Goal: Check status: Check status

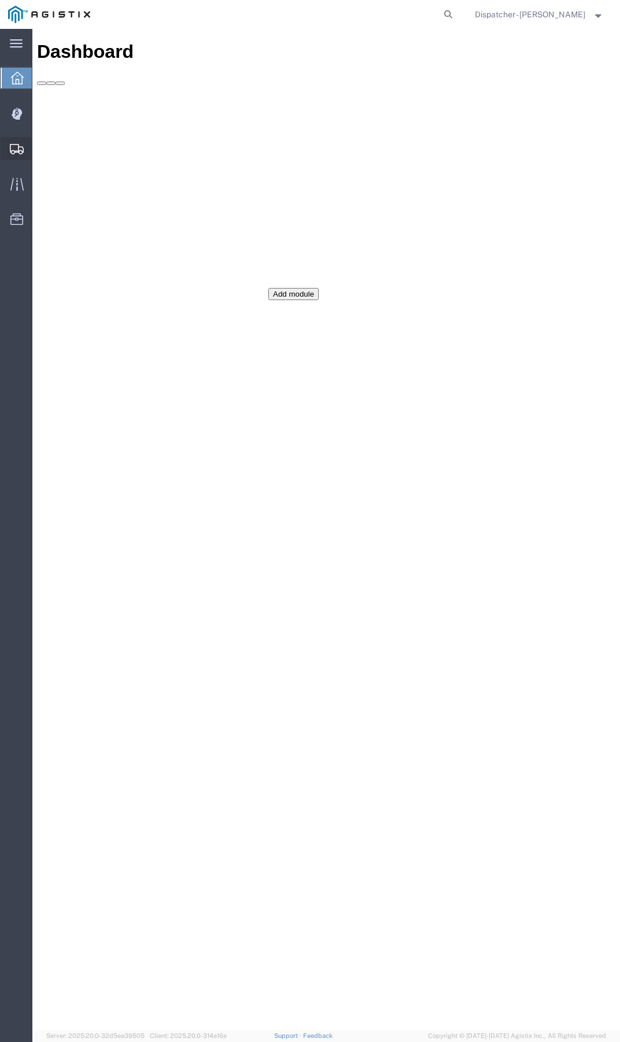
click at [10, 145] on icon at bounding box center [17, 149] width 14 height 10
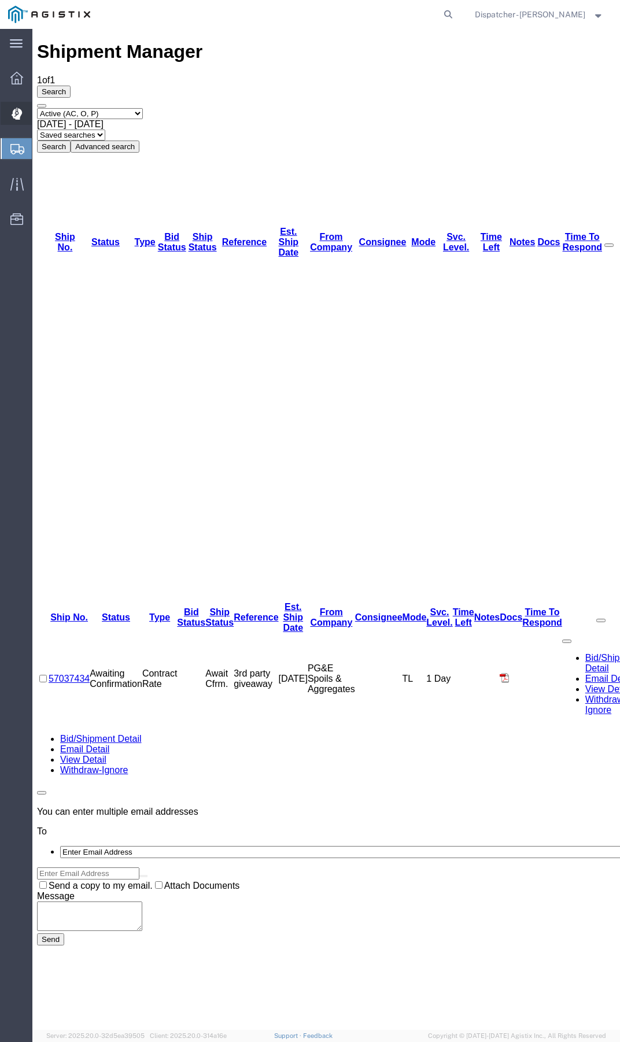
click at [13, 109] on icon at bounding box center [17, 114] width 11 height 12
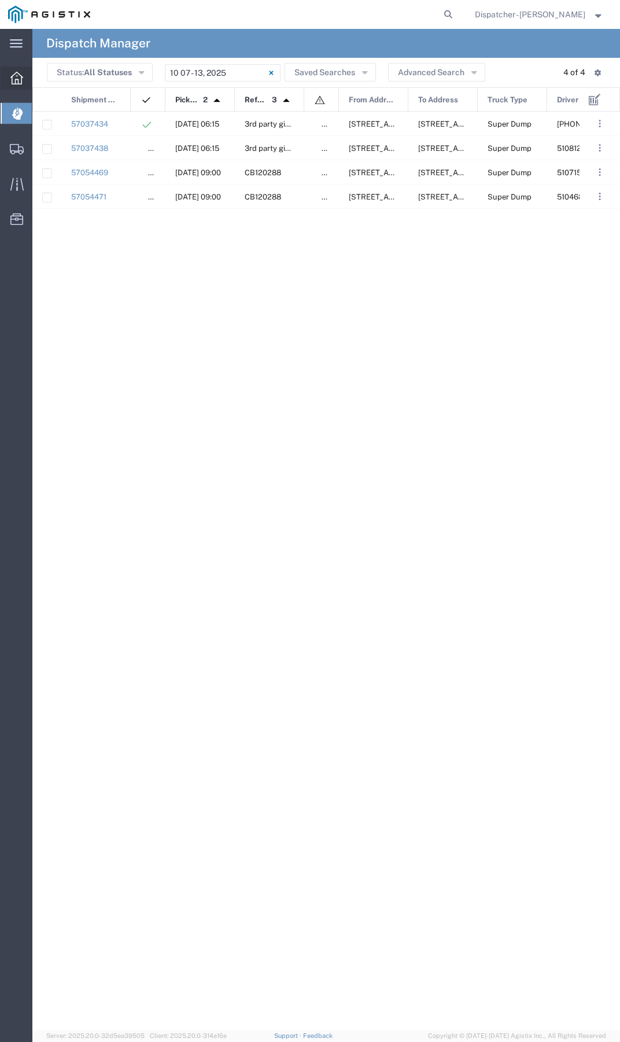
click at [13, 86] on div at bounding box center [17, 77] width 32 height 23
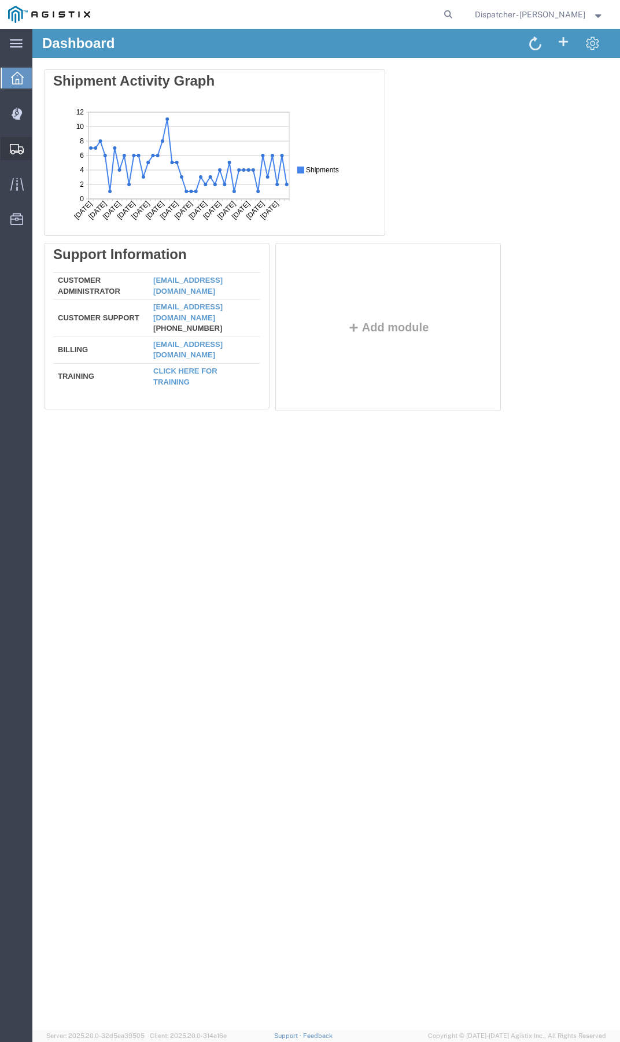
click at [0, 0] on span "Shipment Manager" at bounding box center [0, 0] width 0 height 0
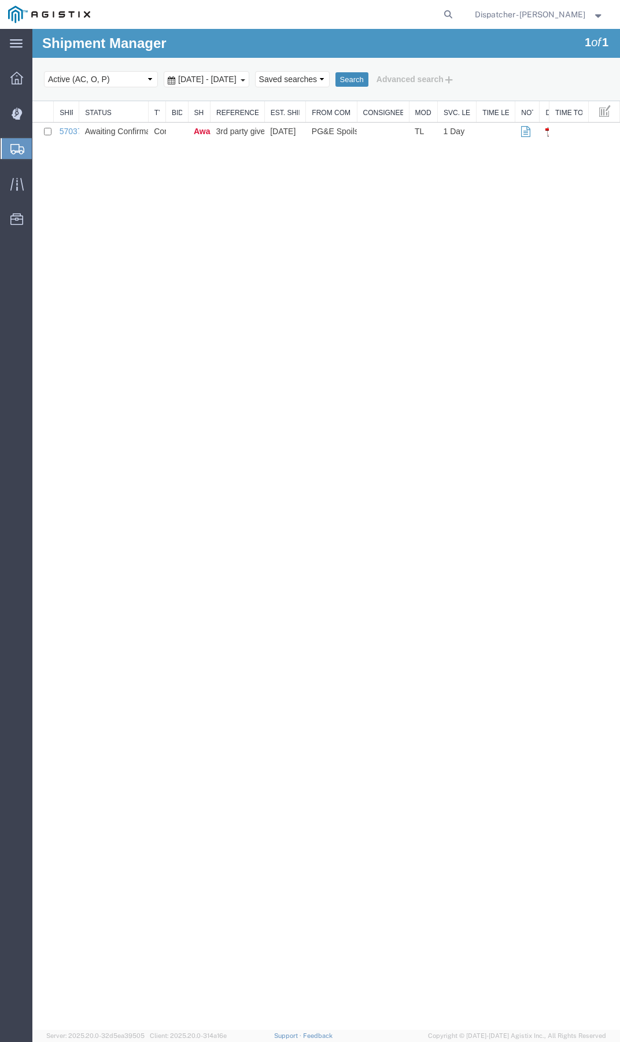
click at [368, 75] on button "Search" at bounding box center [351, 79] width 33 height 15
click at [440, 79] on button "Advanced search" at bounding box center [415, 79] width 94 height 20
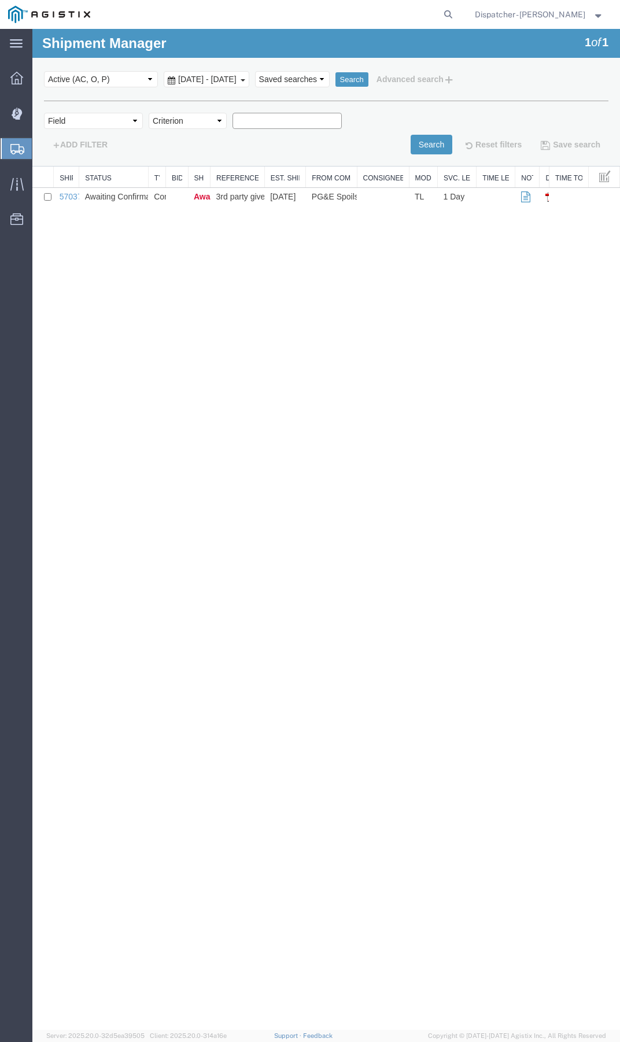
click at [277, 118] on input "text" at bounding box center [286, 121] width 109 height 16
type input "2025081567"
click at [411, 140] on button "Search" at bounding box center [432, 145] width 42 height 20
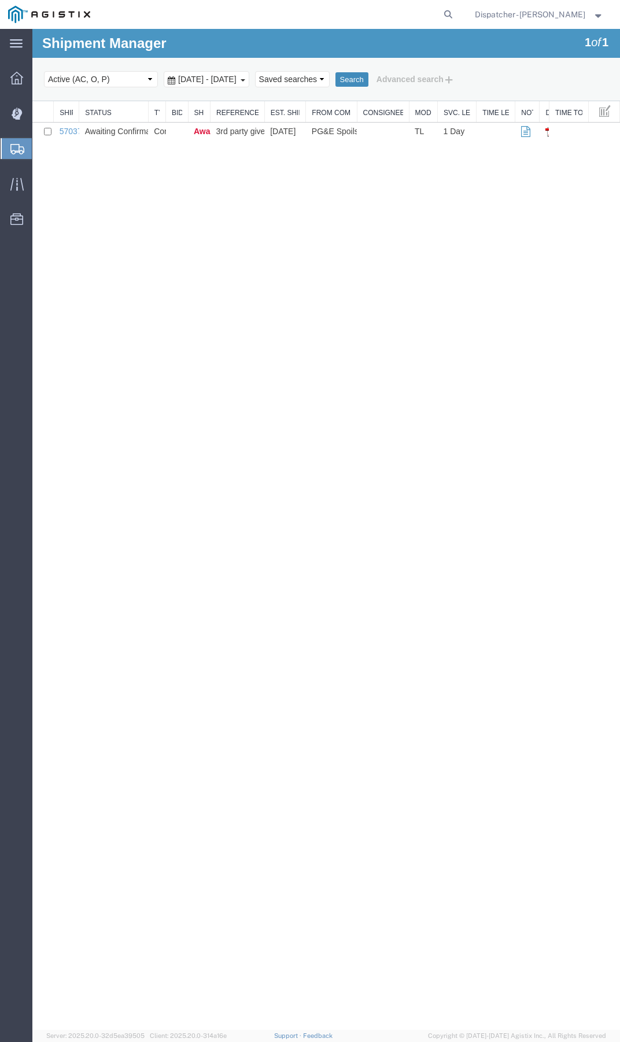
click at [368, 76] on button "Search" at bounding box center [351, 79] width 33 height 15
click at [440, 77] on button "Advanced search" at bounding box center [415, 79] width 94 height 20
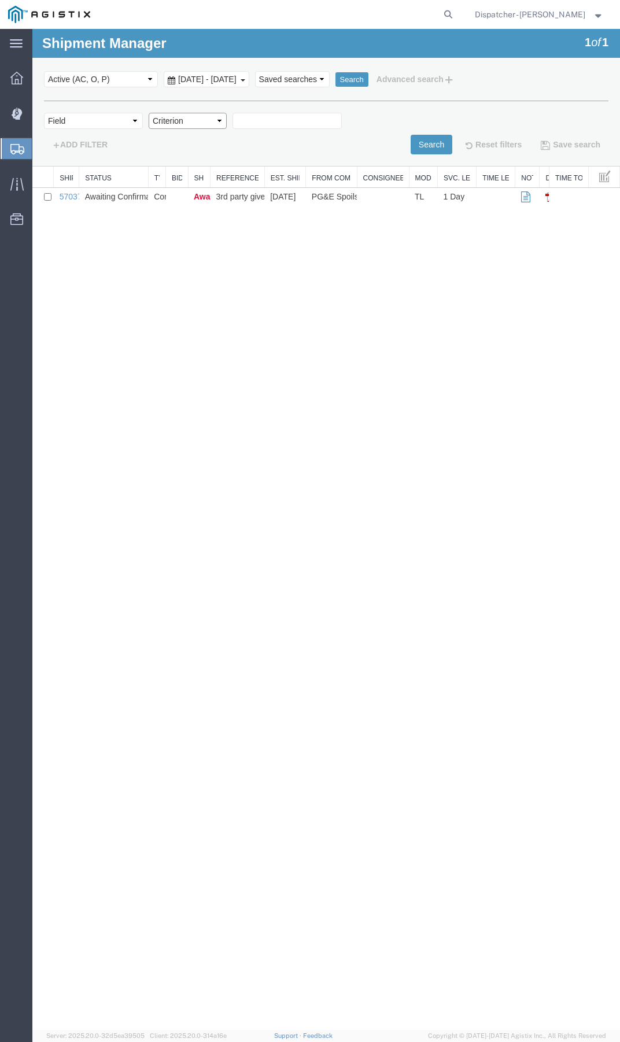
click at [204, 123] on select "Criterion" at bounding box center [188, 121] width 78 height 16
click at [130, 115] on select "Field Account Batch Id Bid No Broker Name Carrier Name Carrier Ref Number Consi…" at bounding box center [93, 121] width 99 height 16
click at [126, 116] on select "Field Account Batch Id Bid No Broker Name Carrier Name Carrier Ref Number Consi…" at bounding box center [93, 121] width 99 height 16
click at [463, 83] on button "Advanced search" at bounding box center [415, 79] width 94 height 20
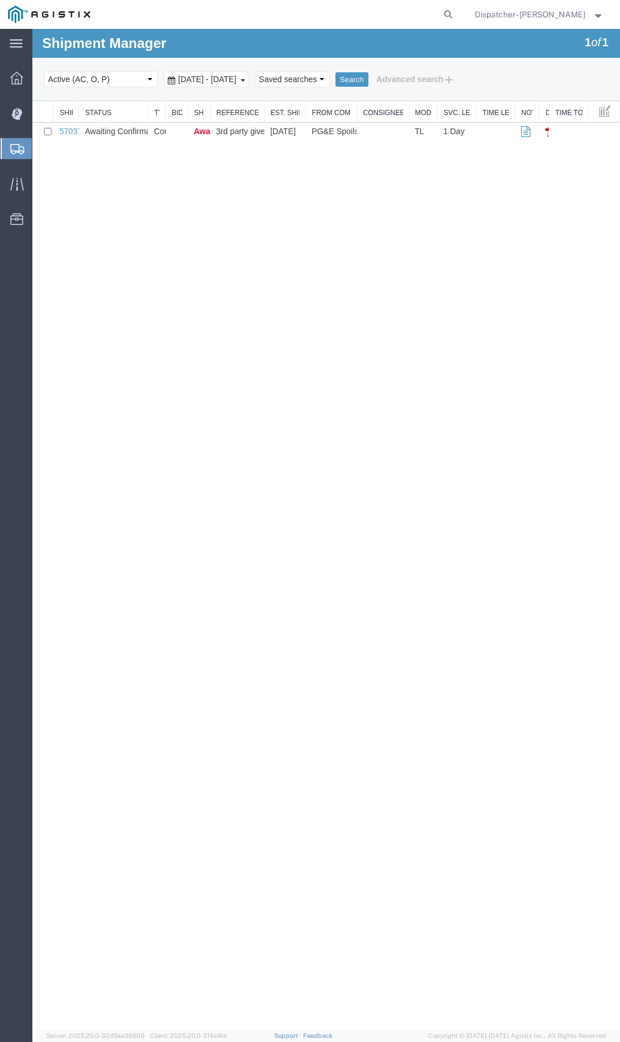
click at [41, 147] on span "Shipments" at bounding box center [36, 148] width 9 height 23
click at [135, 80] on select "Select status Active (AC, O, P) All Approved Awaiting Confirmation (AC) Booked …" at bounding box center [101, 79] width 114 height 16
select select "ALL"
click at [44, 71] on select "Select status Active (AC, O, P) All Approved Awaiting Confirmation (AC) Booked …" at bounding box center [101, 79] width 114 height 16
click at [452, 80] on button "Advanced search" at bounding box center [415, 79] width 94 height 20
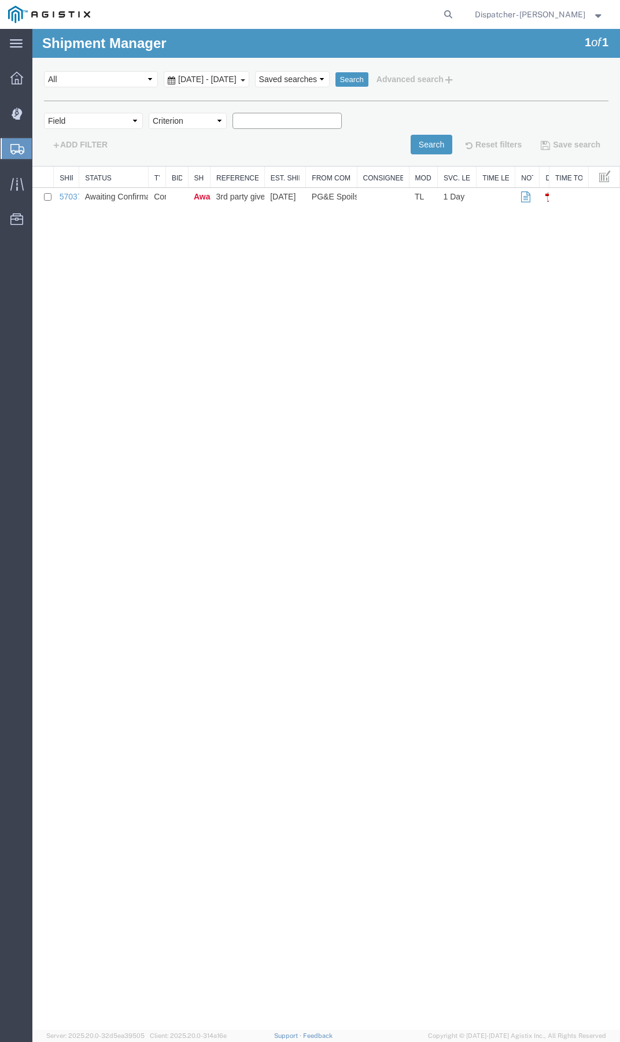
click at [257, 125] on input "text" at bounding box center [286, 121] width 109 height 16
type input "2025081567"
click at [416, 146] on button "Search" at bounding box center [432, 145] width 42 height 20
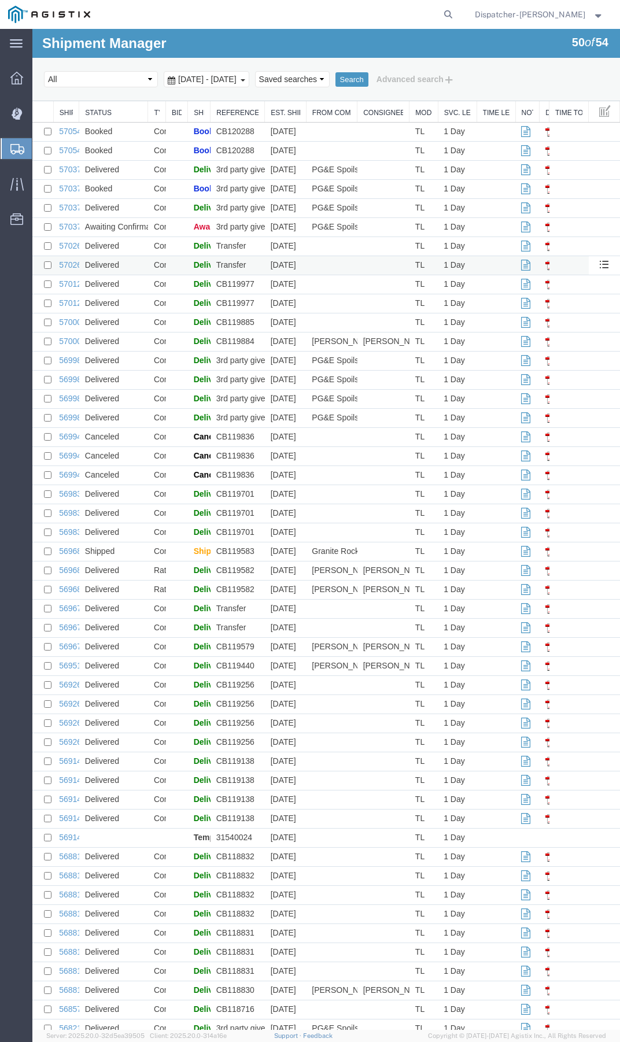
click at [243, 261] on td "Transfer" at bounding box center [237, 265] width 54 height 19
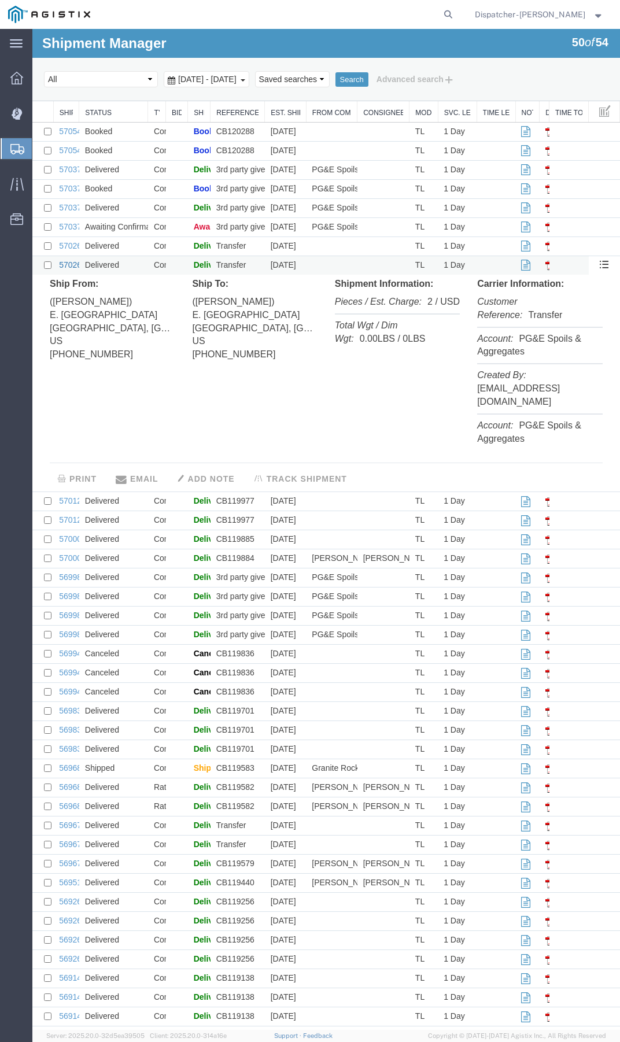
click at [71, 265] on link "57026220" at bounding box center [77, 264] width 36 height 9
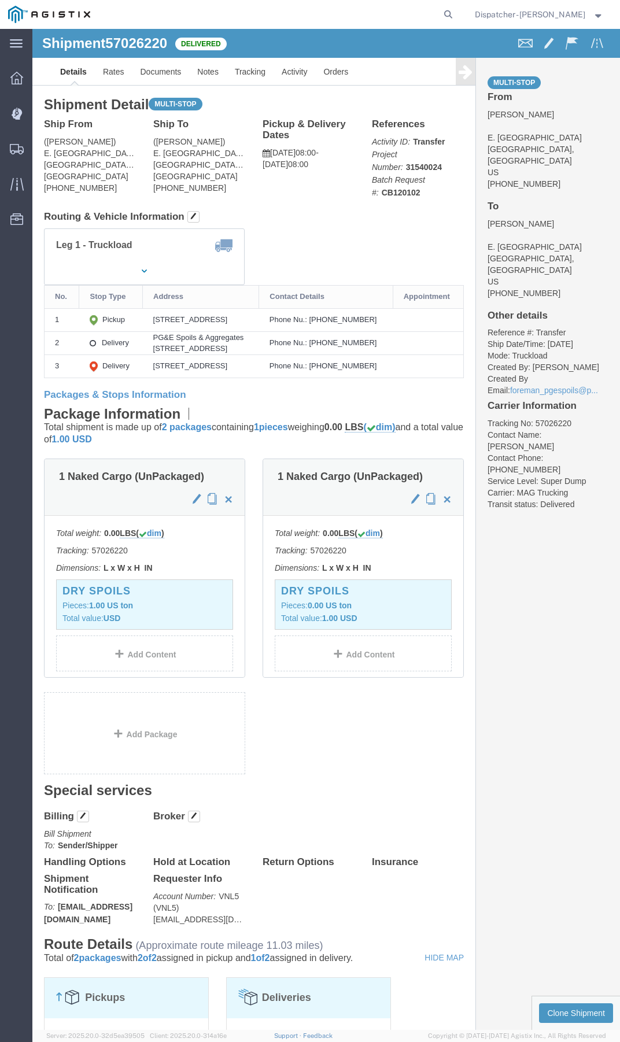
click icon
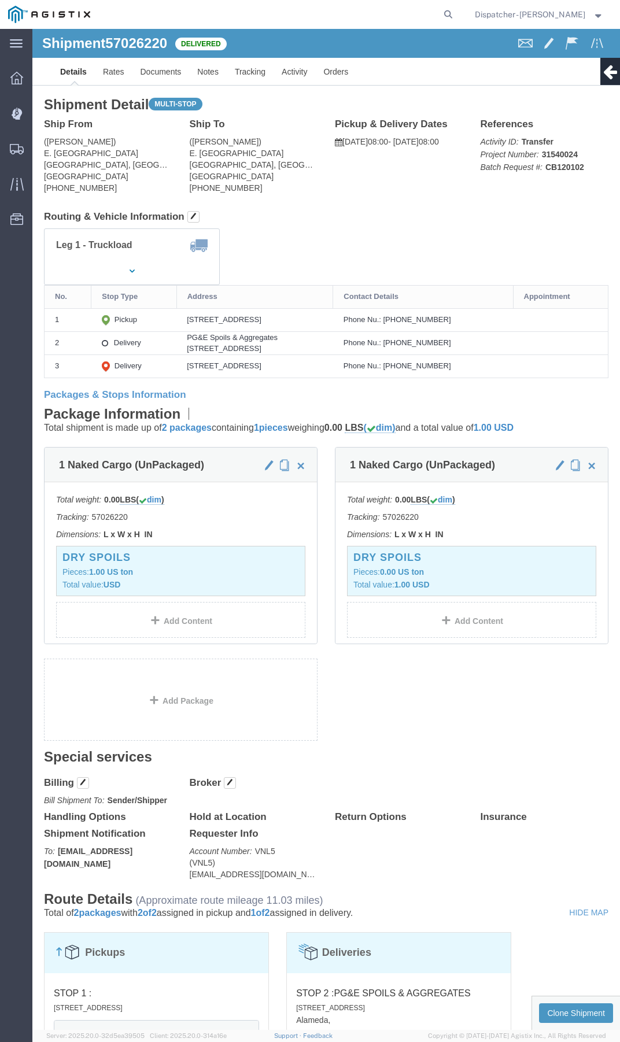
click icon
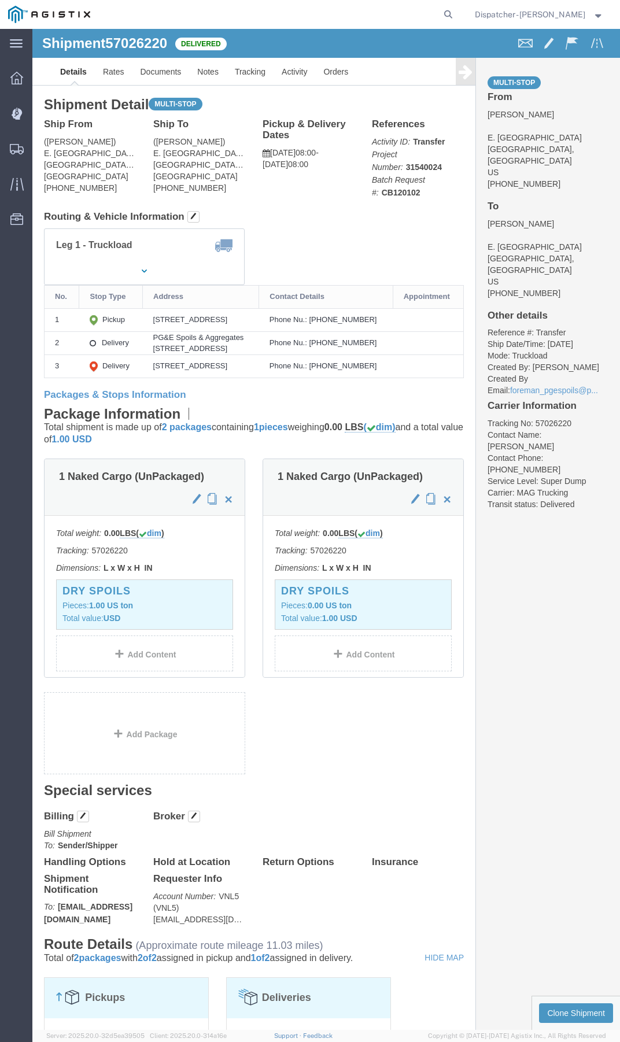
click icon
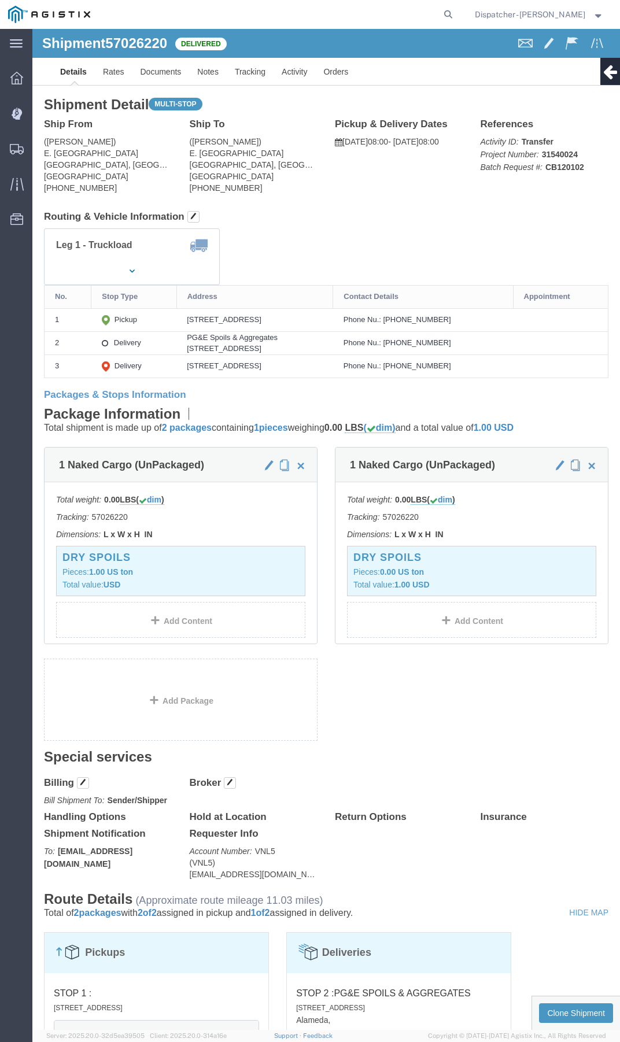
click link
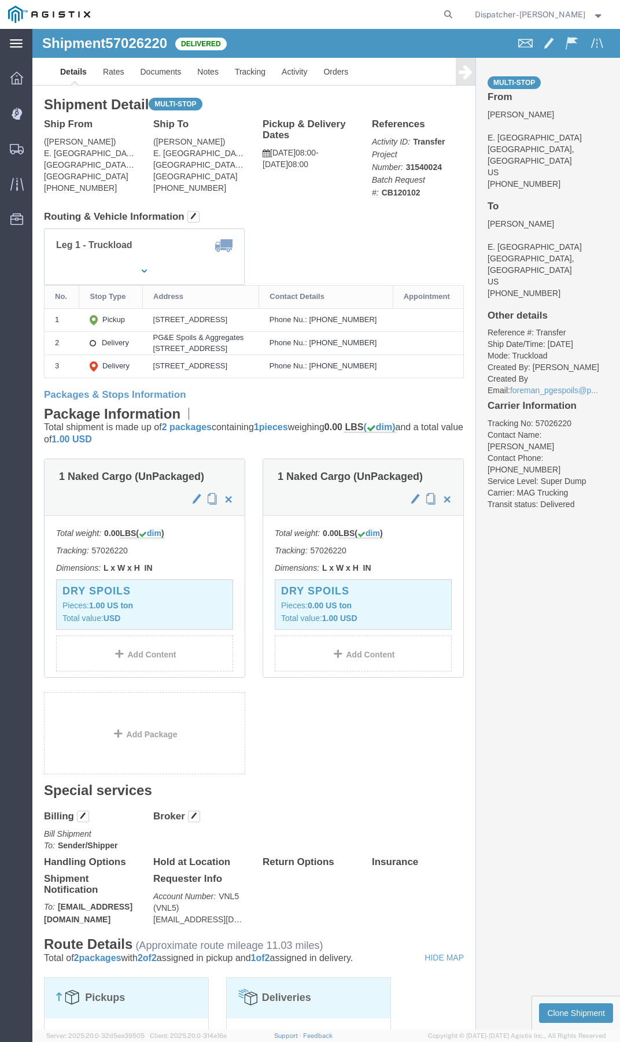
click at [13, 43] on icon at bounding box center [16, 43] width 13 height 9
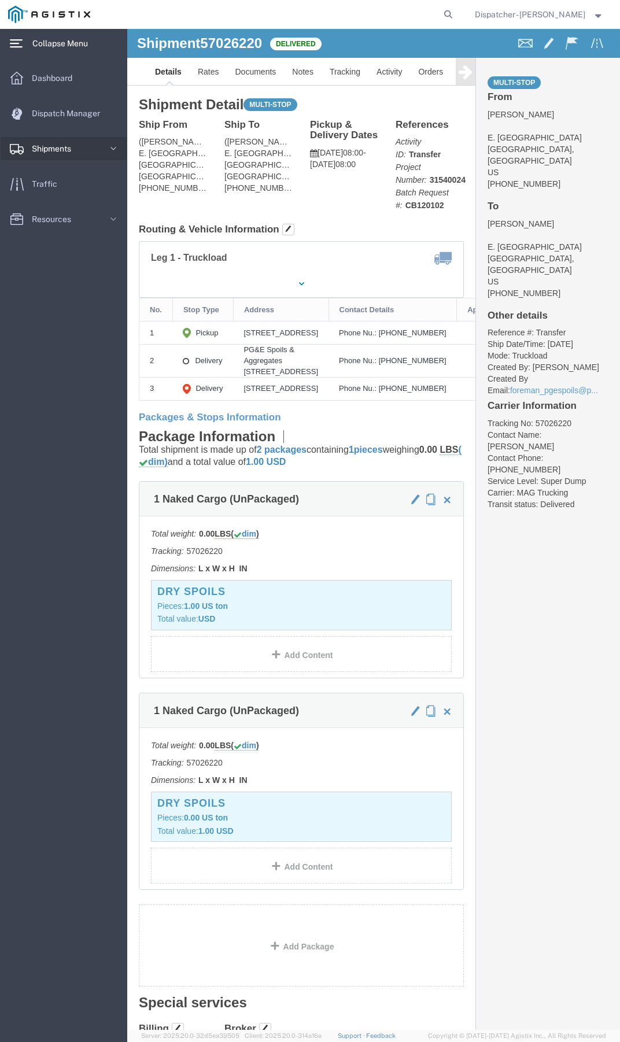
click at [62, 154] on span "Shipments" at bounding box center [55, 148] width 47 height 23
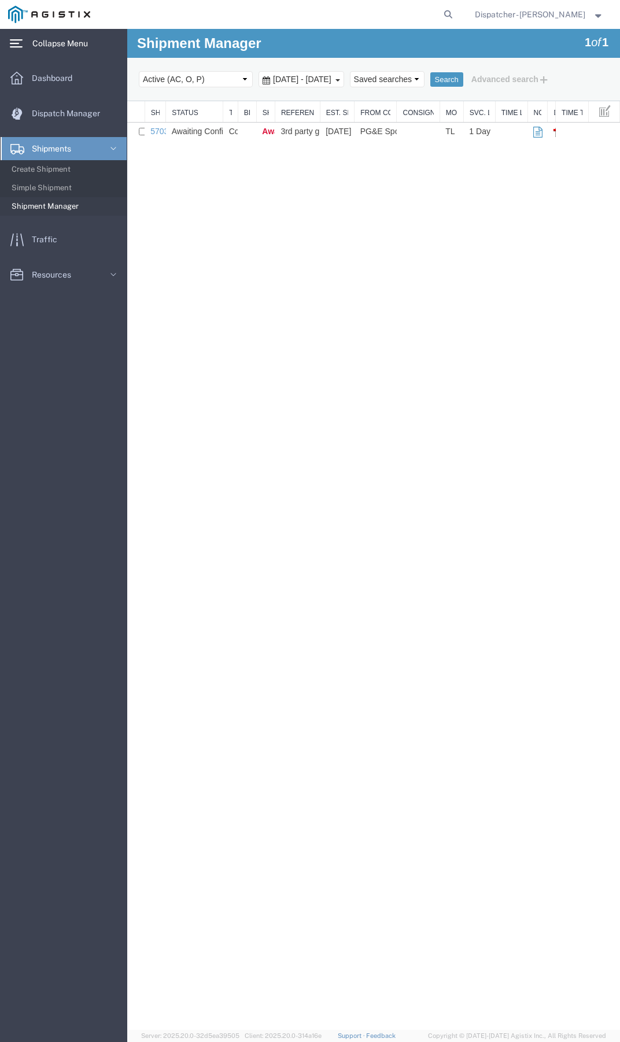
click at [72, 204] on span "Shipment Manager" at bounding box center [65, 206] width 107 height 23
click at [280, 237] on div "Shipment Manager 1 of 1 Search Select status Active (AC, O, P) All Approved Awa…" at bounding box center [373, 529] width 493 height 1001
click at [463, 77] on button "Search" at bounding box center [446, 79] width 33 height 15
click at [549, 81] on button "Advanced search" at bounding box center [510, 79] width 94 height 20
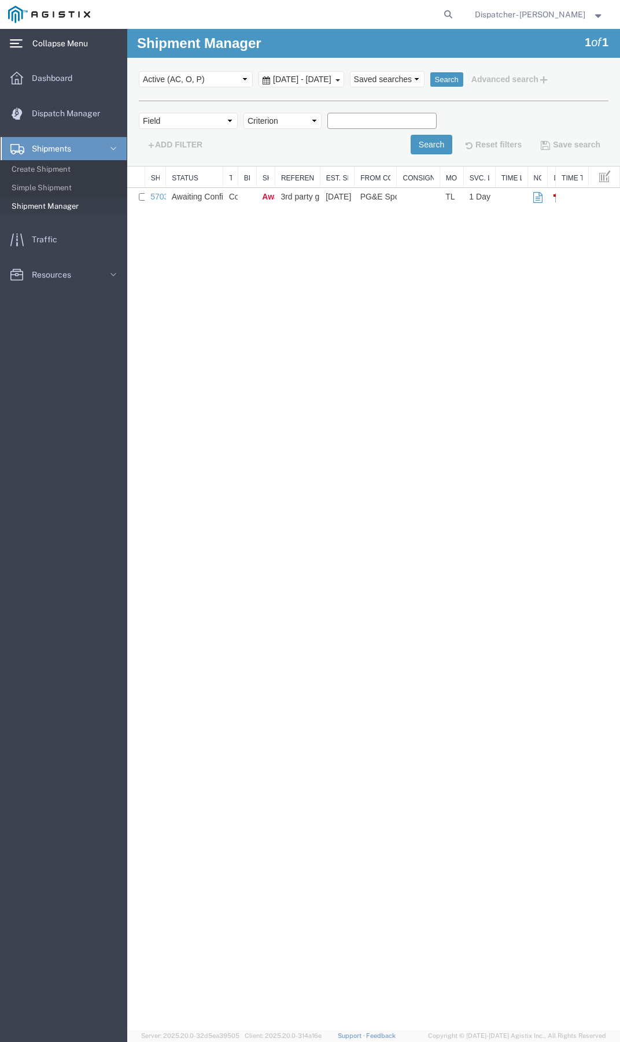
click at [394, 123] on input "text" at bounding box center [381, 121] width 109 height 16
type input "2025081567"
click at [428, 141] on button "Search" at bounding box center [432, 145] width 42 height 20
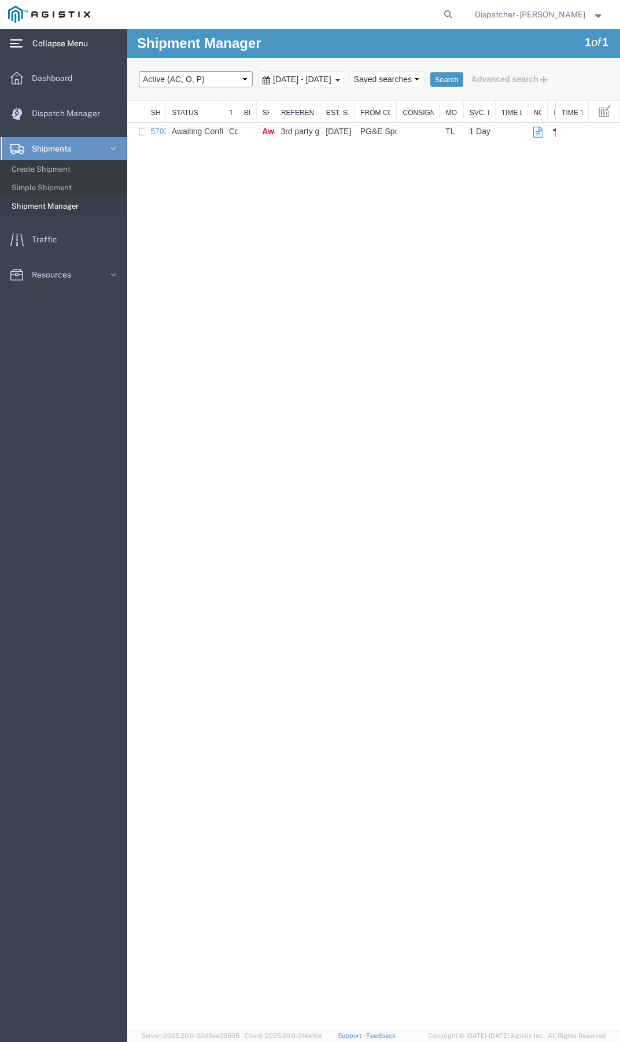
click at [236, 78] on select "Select status Active (AC, O, P) All Approved Awaiting Confirmation (AC) Booked …" at bounding box center [196, 79] width 114 height 16
select select "ALL"
click at [139, 71] on select "Select status Active (AC, O, P) All Approved Awaiting Confirmation (AC) Booked …" at bounding box center [196, 79] width 114 height 16
click at [537, 82] on button "Advanced search" at bounding box center [510, 79] width 94 height 20
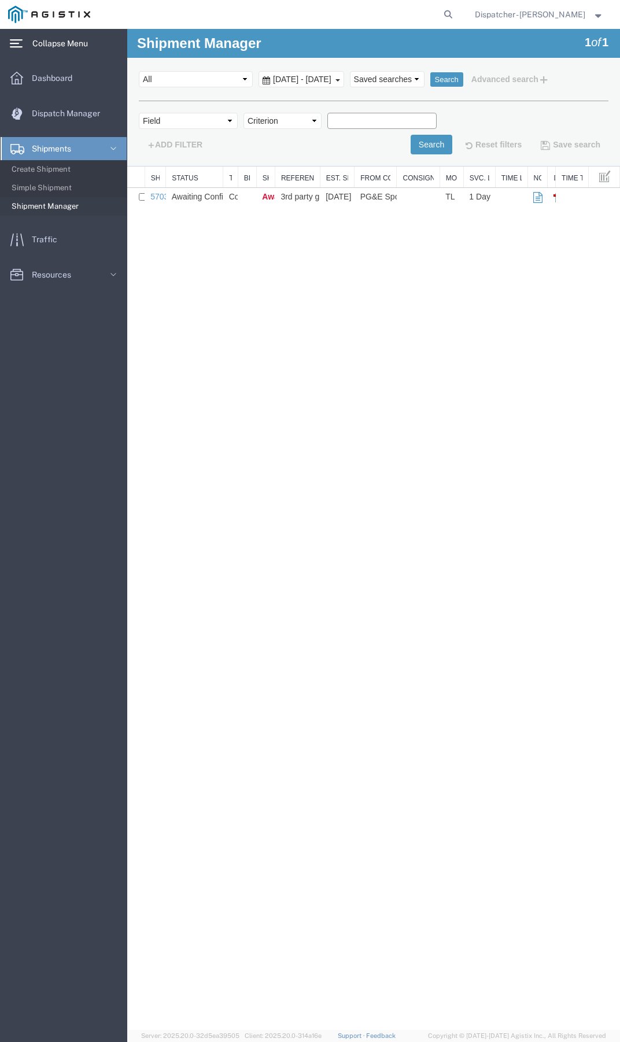
click at [394, 121] on input "text" at bounding box center [381, 121] width 109 height 16
type input "2025081567"
click at [423, 143] on button "Search" at bounding box center [432, 145] width 42 height 20
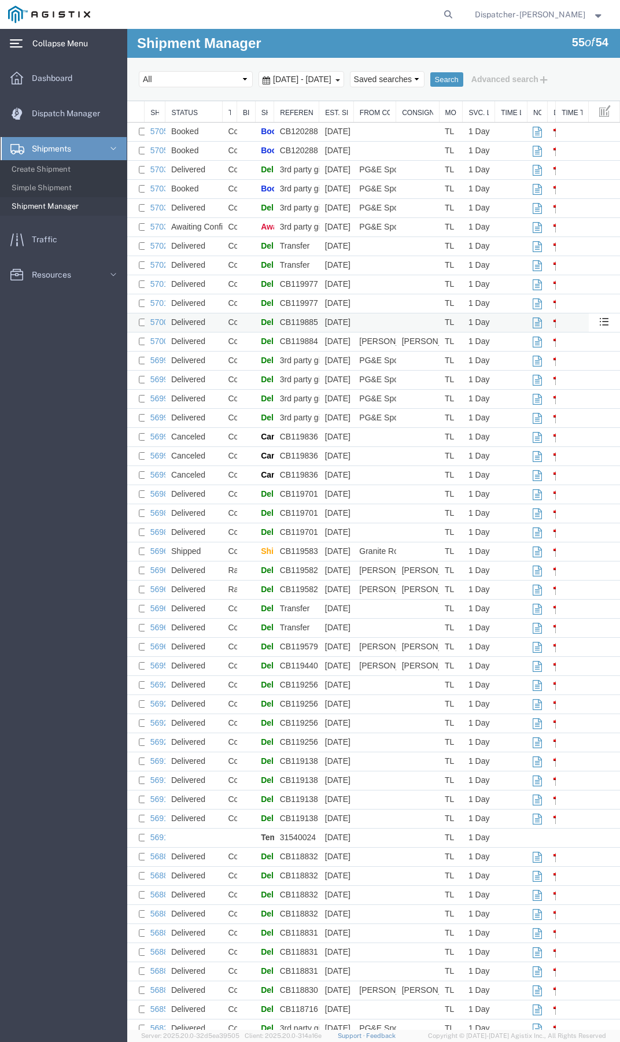
click at [300, 332] on td "CB119885" at bounding box center [296, 322] width 45 height 19
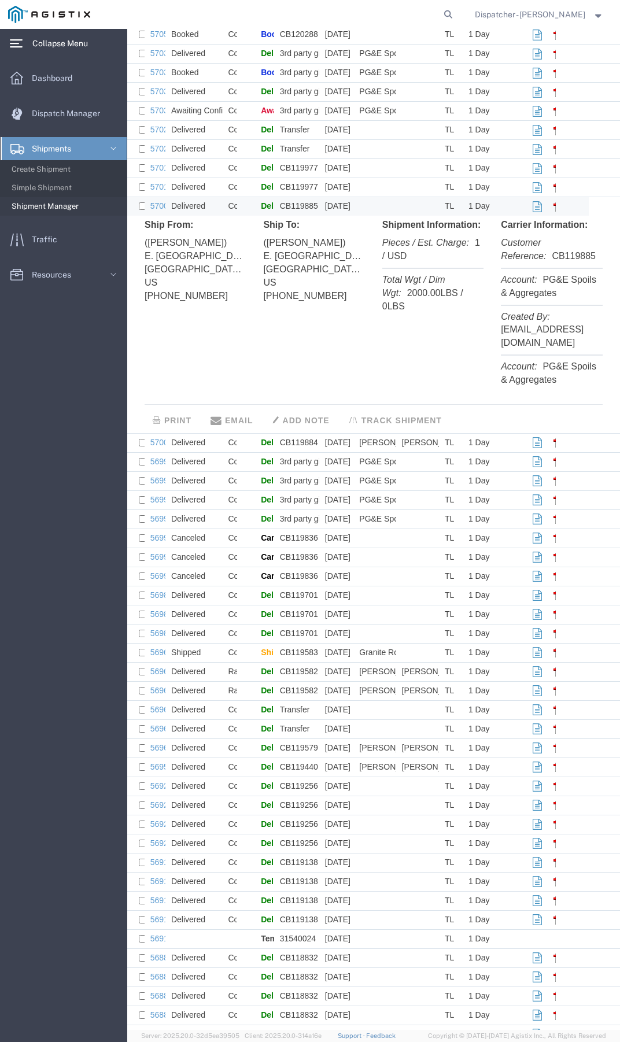
scroll to position [173, 0]
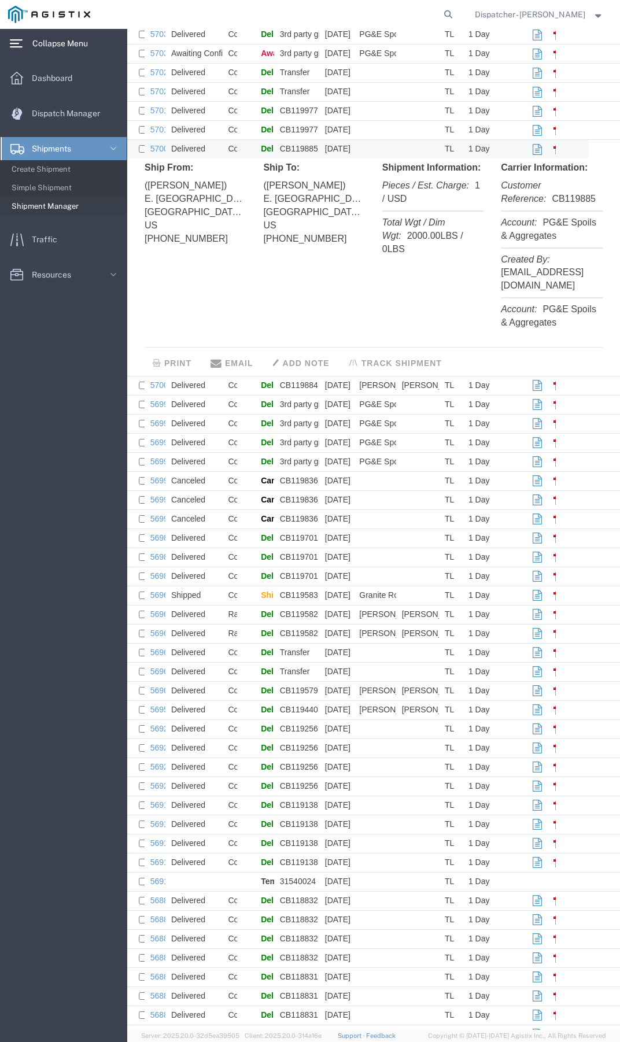
click at [72, 369] on div "main_menu Created with Sketch. Collapse Menu Dashboard Dispatch Manager Shipmen…" at bounding box center [63, 535] width 127 height 1013
click at [285, 601] on td "CB119583" at bounding box center [296, 595] width 45 height 19
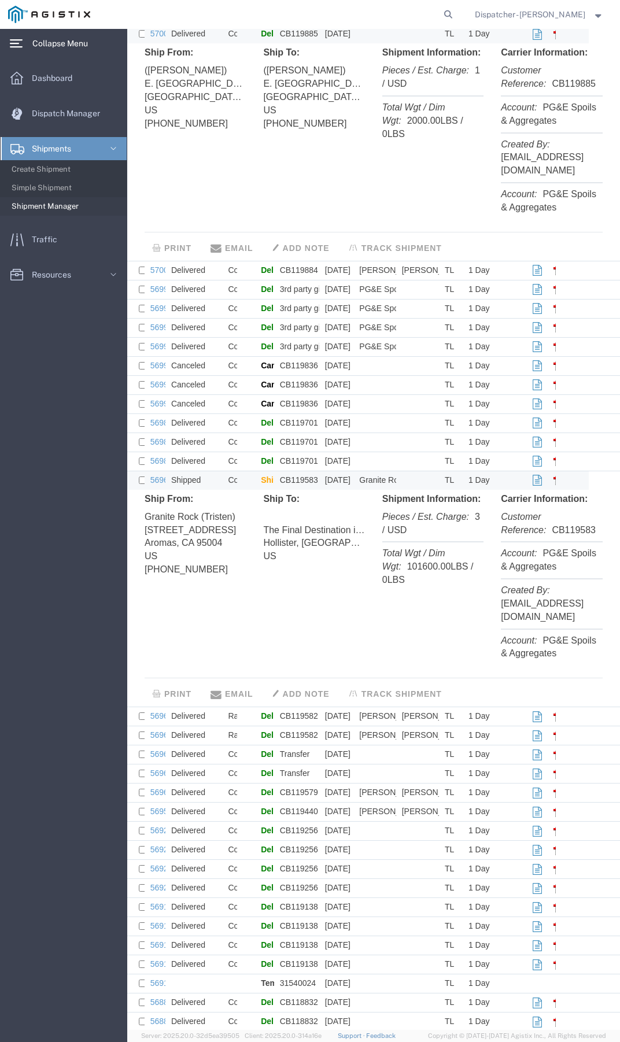
scroll to position [289, 0]
click at [297, 481] on td "CB119583" at bounding box center [296, 479] width 45 height 19
click at [374, 567] on div "Shipment Information: Pieces / Est. Charge: 3 / USD Total Wgt / Dim Wgt: 101600…" at bounding box center [433, 542] width 119 height 100
drag, startPoint x: 369, startPoint y: 567, endPoint x: 337, endPoint y: 590, distance: 40.6
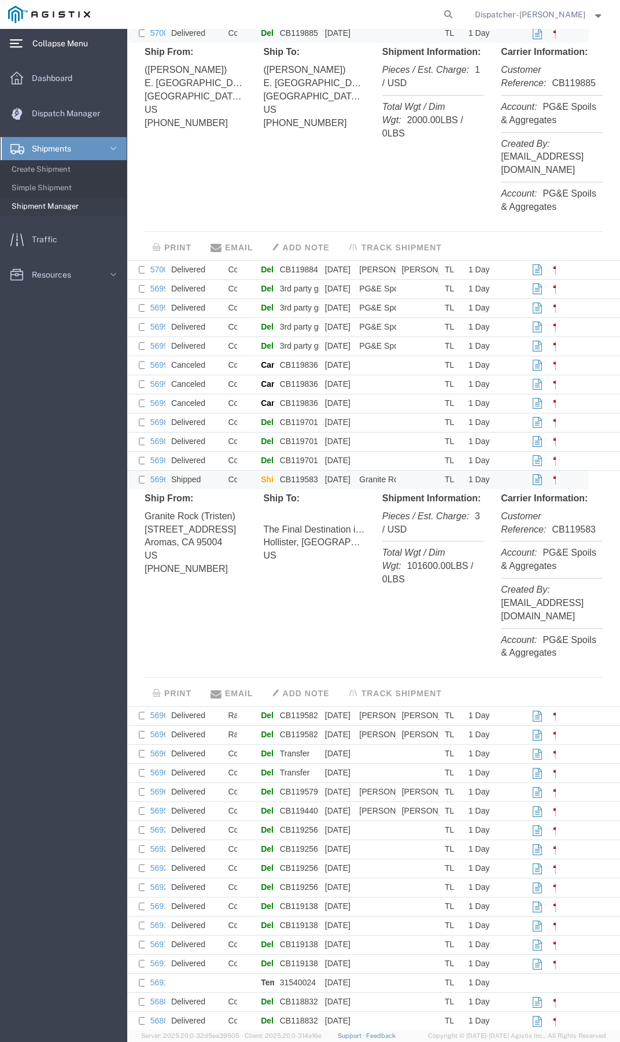
click at [337, 590] on div "Ship From: Granite Rock (Tristen) [STREET_ADDRESS] [PHONE_NUMBER] Ship To: The …" at bounding box center [373, 578] width 487 height 173
click at [158, 482] on link "56968181" at bounding box center [168, 479] width 36 height 9
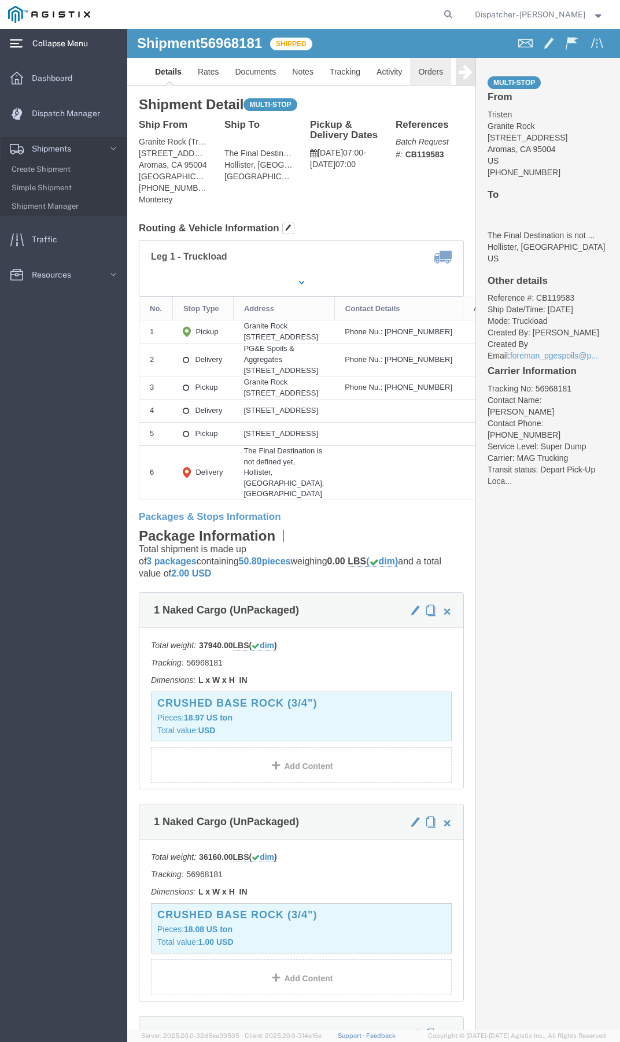
click link "Orders"
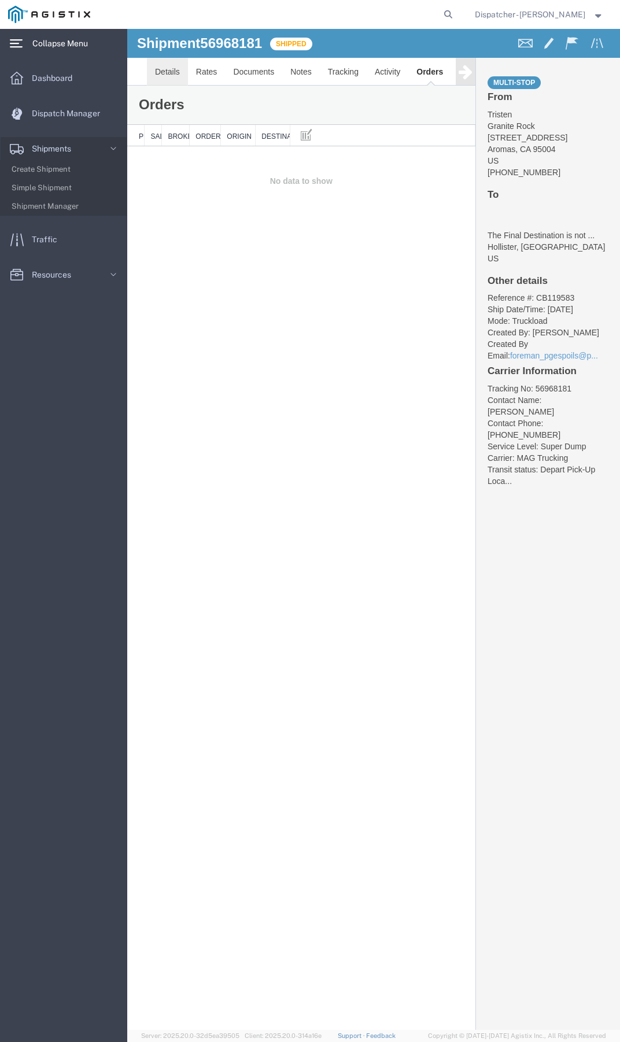
click at [175, 73] on link "Details" at bounding box center [167, 72] width 41 height 28
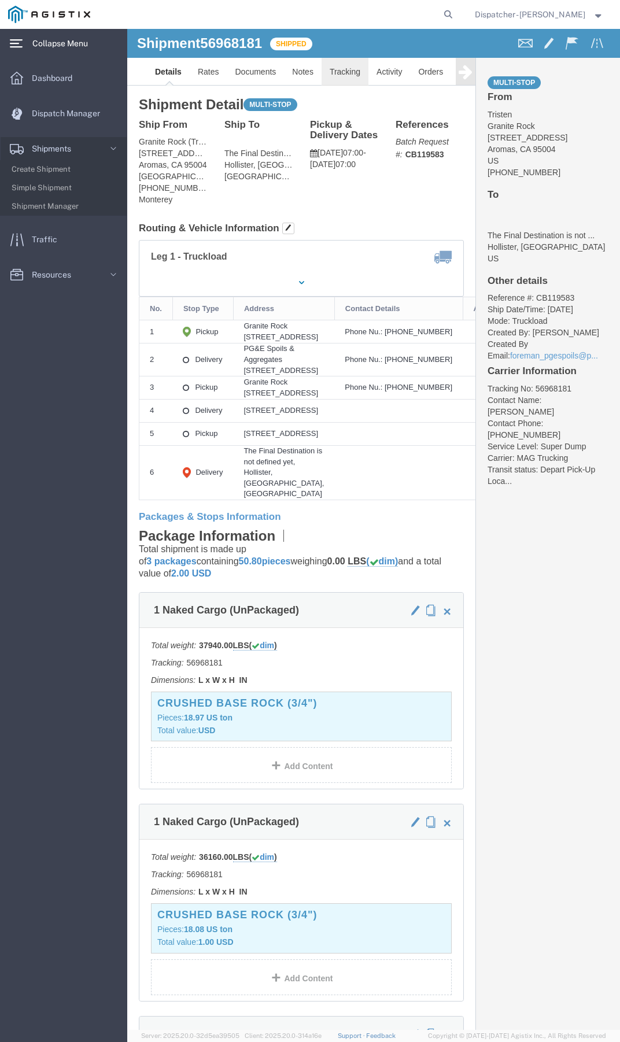
click link "Tracking"
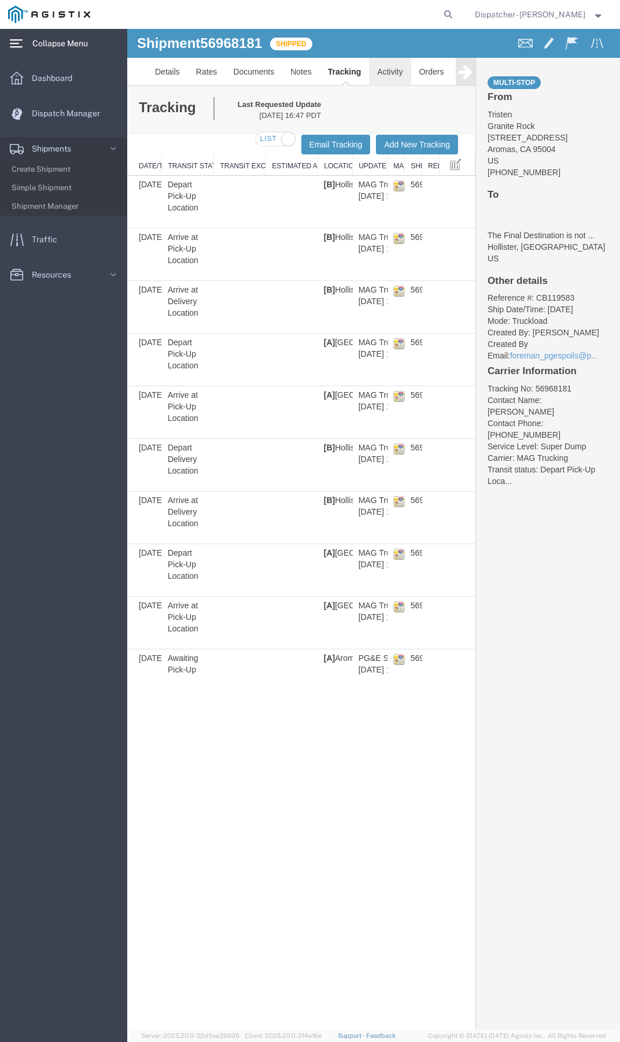
click at [380, 72] on link "Activity" at bounding box center [390, 72] width 42 height 28
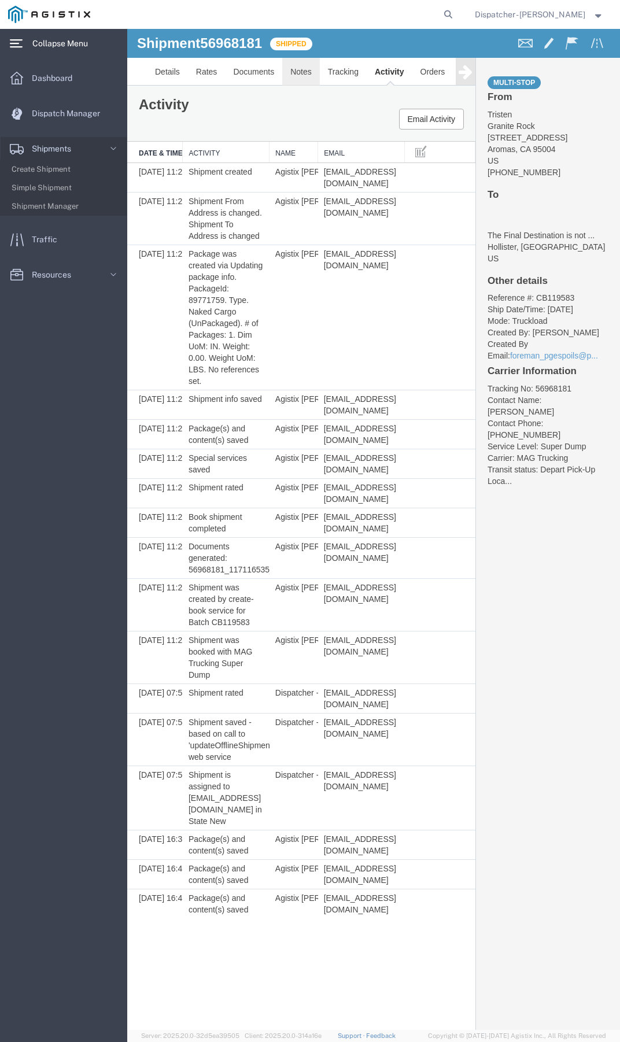
click at [291, 71] on link "Notes" at bounding box center [301, 72] width 38 height 28
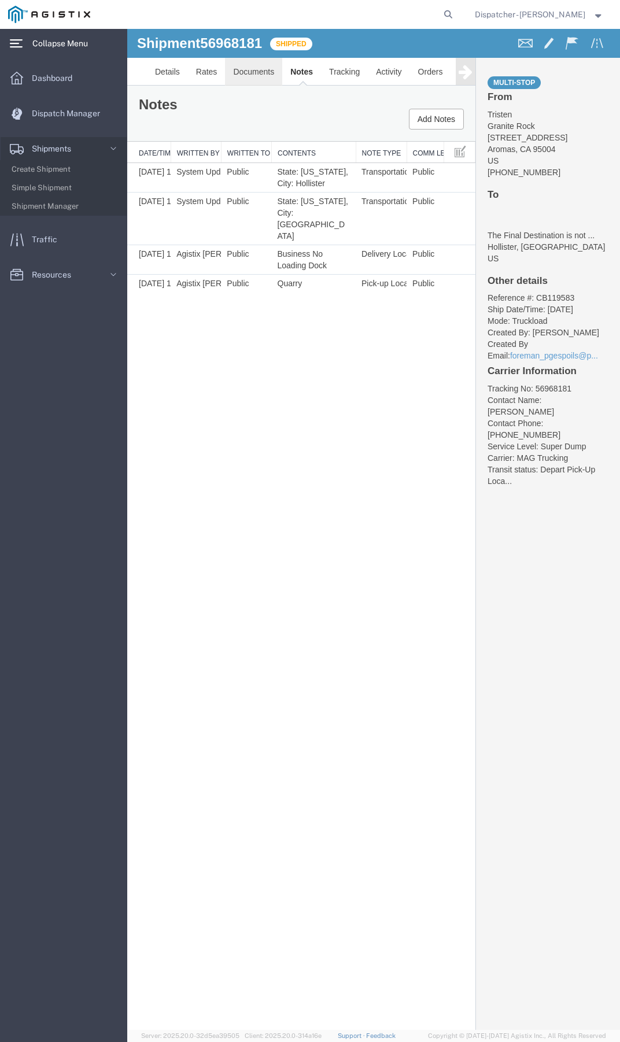
click at [247, 64] on link "Documents" at bounding box center [253, 72] width 57 height 28
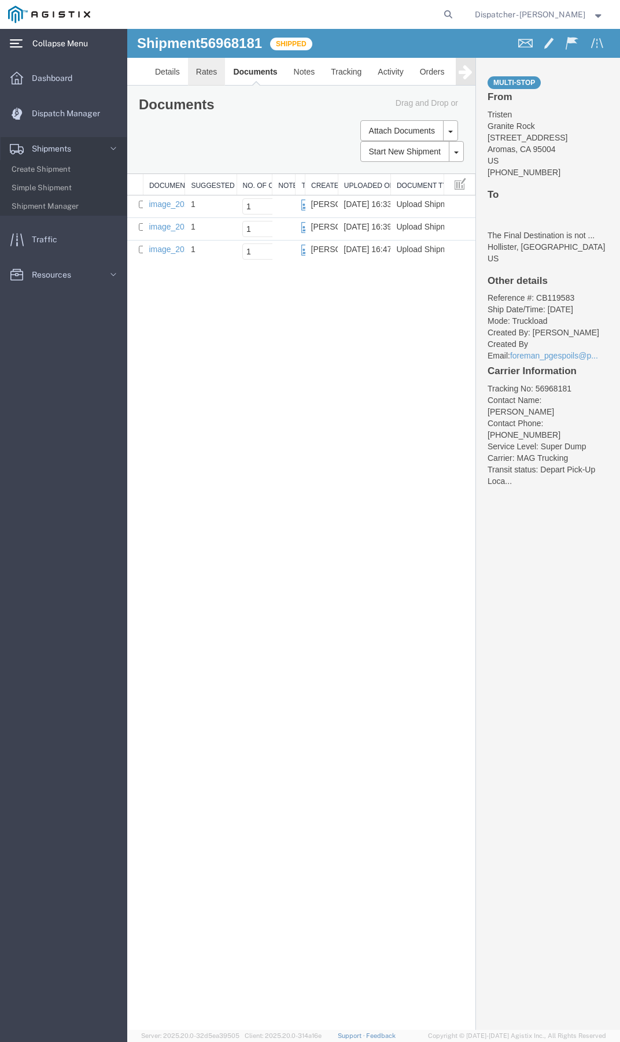
click at [201, 71] on link "Rates" at bounding box center [207, 72] width 38 height 28
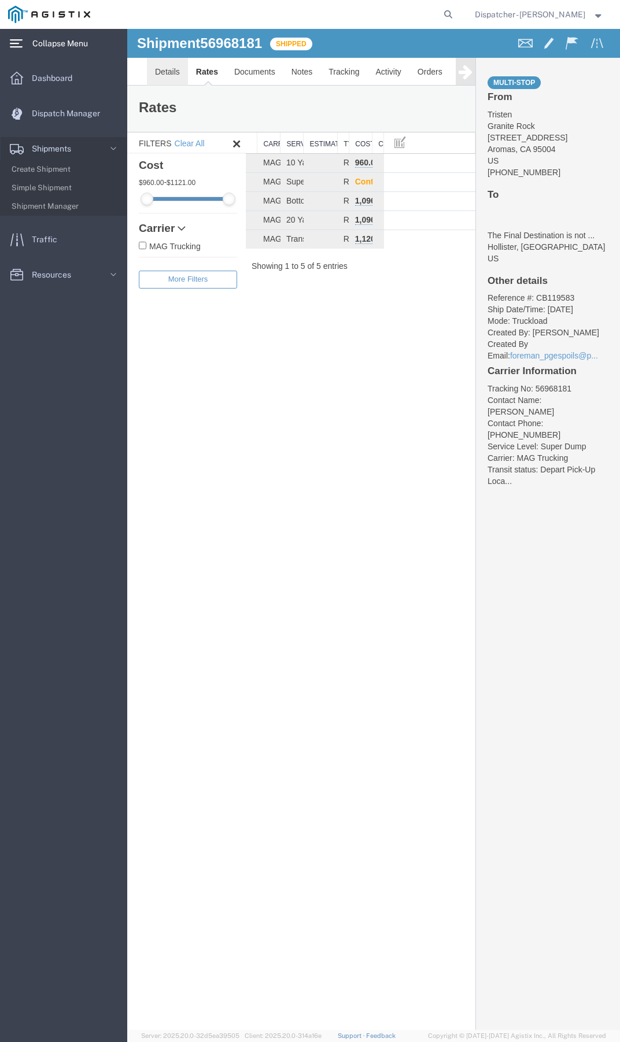
click at [171, 66] on link "Details" at bounding box center [167, 72] width 41 height 28
